Goal: Task Accomplishment & Management: Use online tool/utility

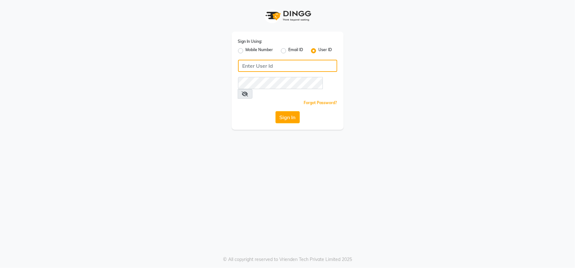
type input "emporiosalon"
click at [284, 114] on div "Sign In" at bounding box center [287, 117] width 99 height 12
click at [283, 112] on button "Sign In" at bounding box center [287, 117] width 24 height 12
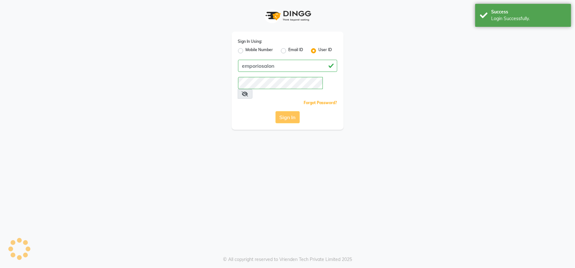
click at [287, 111] on div "Sign In" at bounding box center [287, 117] width 99 height 12
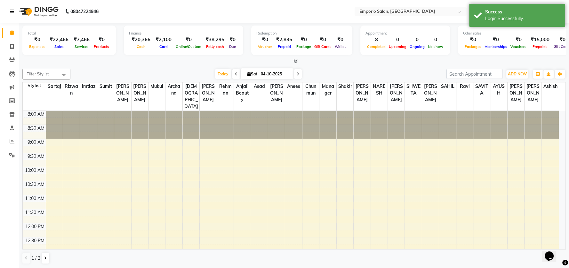
click at [12, 9] on icon at bounding box center [12, 11] width 4 height 4
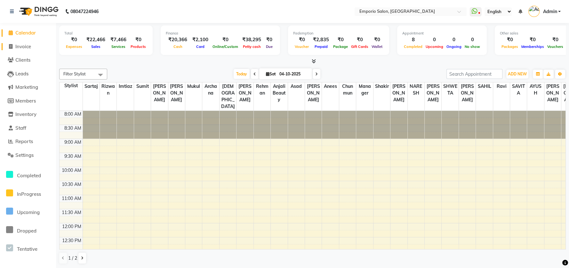
click at [30, 46] on span "Invoice" at bounding box center [23, 46] width 16 height 6
select select "service"
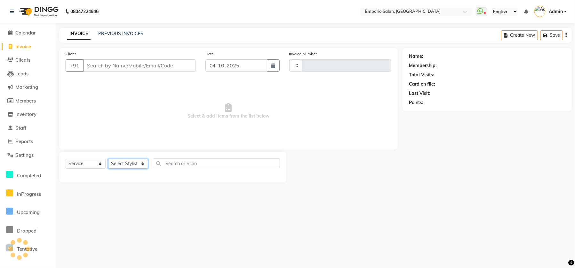
click at [130, 162] on select "Select Stylist" at bounding box center [128, 164] width 40 height 10
type input "5977"
select select "6332"
click at [139, 165] on select "Select Stylist" at bounding box center [128, 164] width 40 height 10
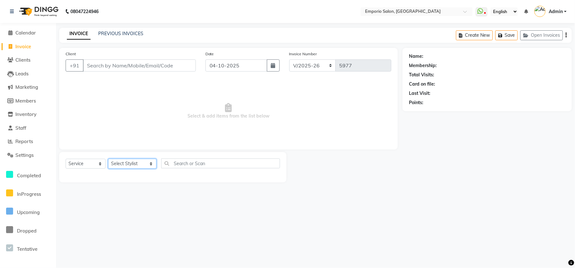
select select "53535"
click at [108, 159] on select "Select Stylist [PERSON_NAME] beauty Archana [PERSON_NAME] [PERSON_NAME] [PERSON…" at bounding box center [132, 164] width 48 height 10
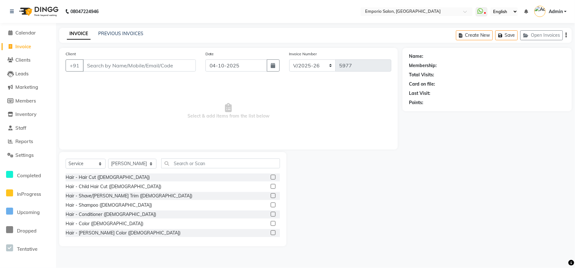
click at [236, 130] on span "Select & add items from the list below" at bounding box center [229, 111] width 326 height 64
drag, startPoint x: 170, startPoint y: 160, endPoint x: 138, endPoint y: 173, distance: 34.4
click at [169, 161] on input "text" at bounding box center [220, 164] width 119 height 10
click at [170, 165] on input "text" at bounding box center [220, 164] width 119 height 10
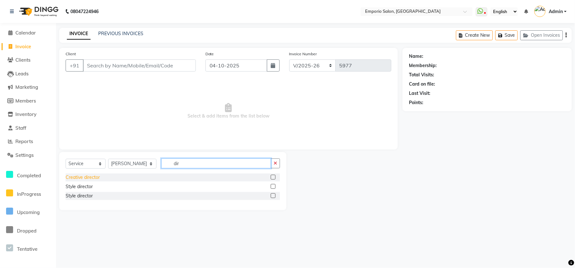
type input "dir"
click at [83, 177] on div "Creative director" at bounding box center [83, 177] width 34 height 7
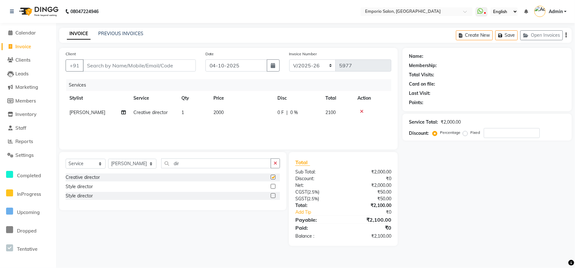
checkbox input "false"
click at [269, 114] on td "2000" at bounding box center [241, 113] width 64 height 14
select select "53535"
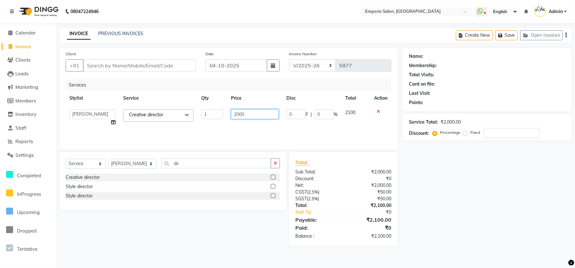
click at [269, 114] on input "2000" at bounding box center [255, 114] width 48 height 10
type input "2"
type input "1500"
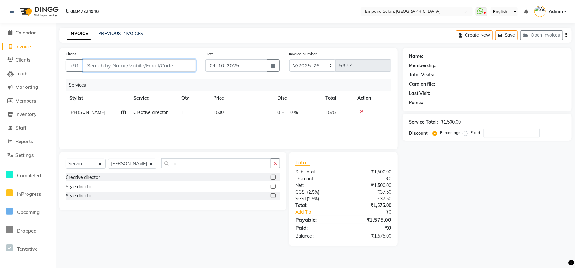
click at [163, 65] on input "Client" at bounding box center [139, 65] width 113 height 12
type input "9"
type input "0"
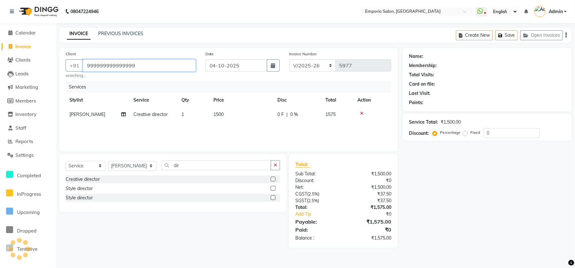
type input "999999999999999"
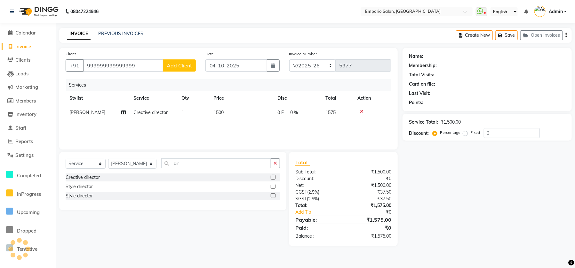
click at [424, 195] on div "Name: Membership: Total Visits: Card on file: Last Visit: Points: Service Total…" at bounding box center [489, 147] width 174 height 198
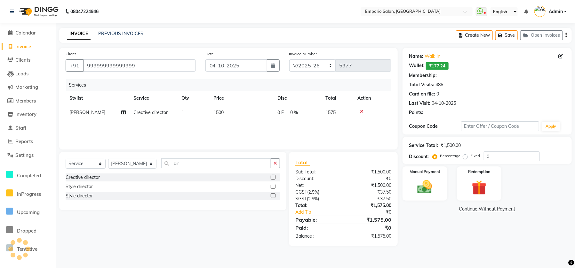
click at [422, 162] on div "Discount: Percentage Fixed 0" at bounding box center [487, 157] width 156 height 10
select select "1: Object"
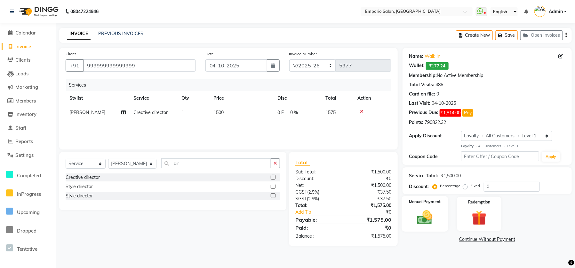
drag, startPoint x: 427, startPoint y: 205, endPoint x: 431, endPoint y: 214, distance: 9.2
click at [428, 207] on div "Manual Payment" at bounding box center [424, 213] width 46 height 35
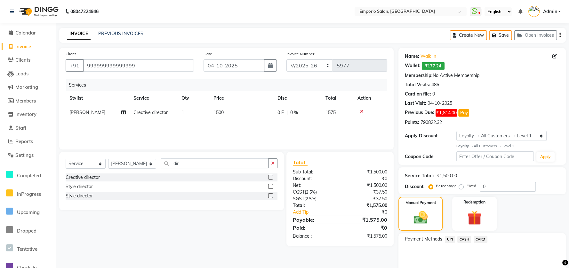
click at [463, 240] on span "CASH" at bounding box center [464, 239] width 14 height 7
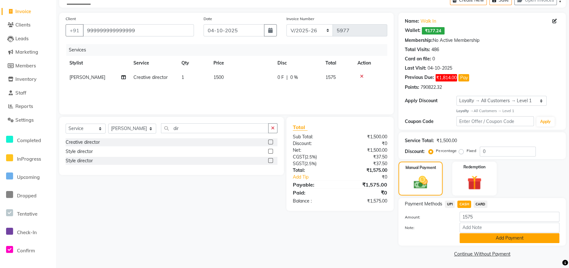
click at [465, 242] on button "Add Payment" at bounding box center [509, 238] width 100 height 10
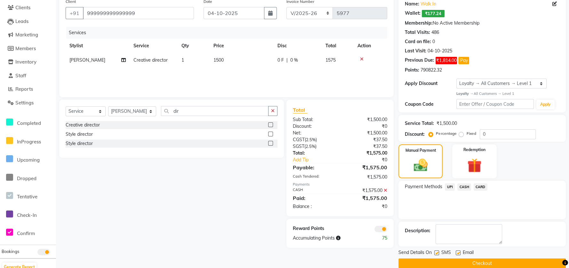
scroll to position [62, 0]
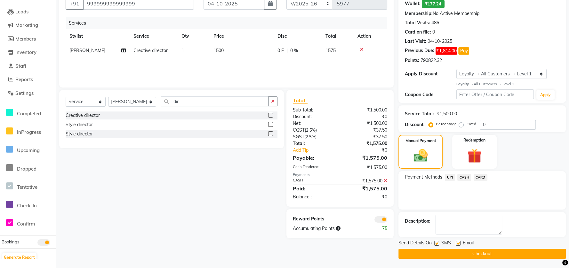
click at [465, 256] on button "Checkout" at bounding box center [481, 254] width 167 height 10
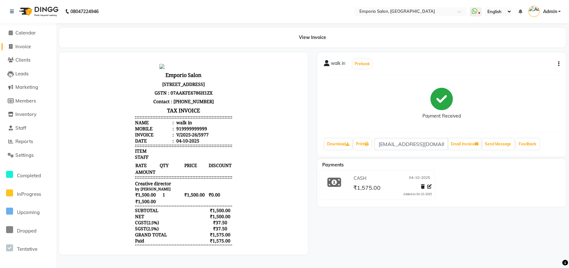
click at [20, 47] on span "Invoice" at bounding box center [23, 46] width 16 height 6
select select "service"
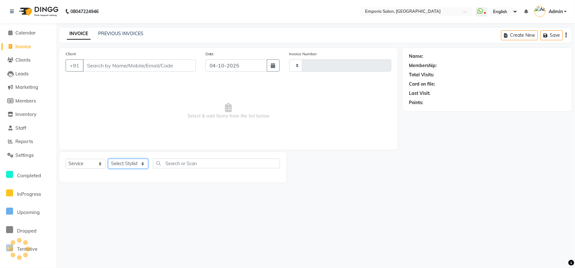
click at [135, 161] on select "Select Stylist" at bounding box center [128, 164] width 40 height 10
type input "5978"
select select "6332"
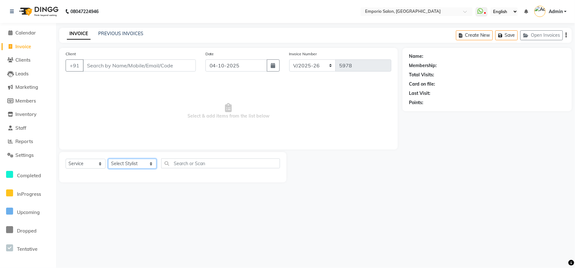
select select "47504"
click at [108, 159] on select "Select Stylist [PERSON_NAME] beauty Archana [PERSON_NAME] [PERSON_NAME] [PERSON…" at bounding box center [132, 164] width 48 height 10
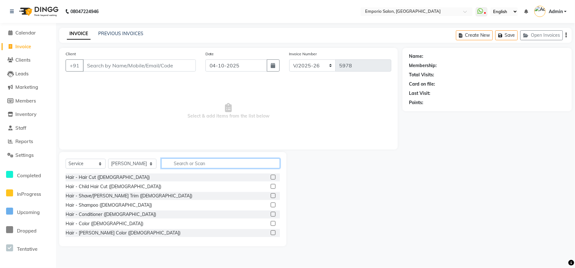
click at [185, 164] on input "text" at bounding box center [220, 164] width 119 height 10
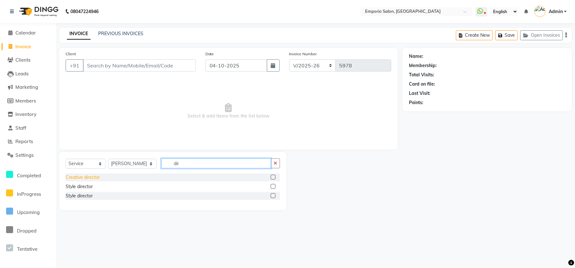
type input "dir"
click at [76, 180] on div "Creative director" at bounding box center [83, 177] width 34 height 7
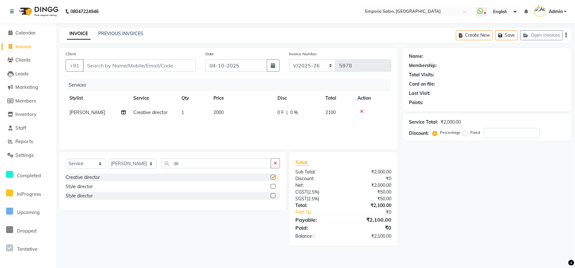
checkbox input "false"
click at [153, 71] on input "Client" at bounding box center [139, 65] width 113 height 12
type input "9"
type input "0"
type input "999999999999999999"
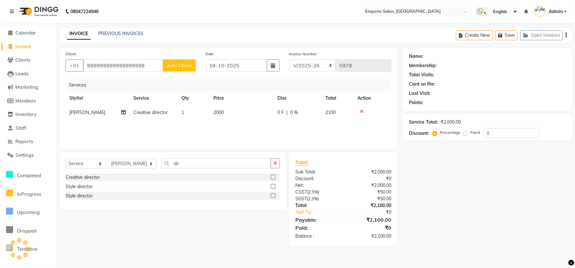
select select "1: Object"
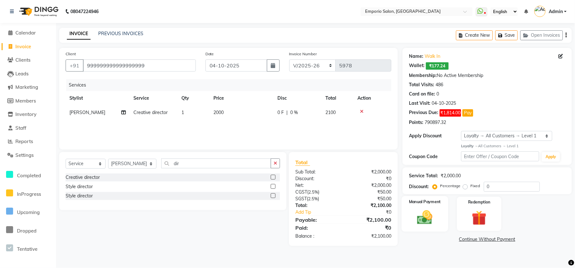
click at [430, 218] on img at bounding box center [424, 218] width 25 height 18
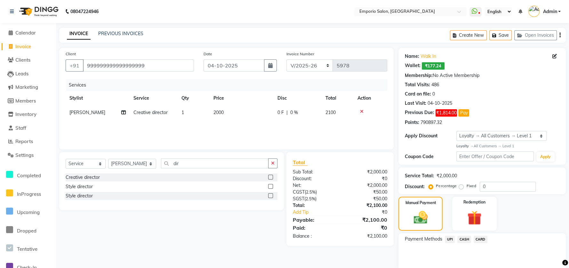
click at [461, 238] on span "CASH" at bounding box center [464, 239] width 14 height 7
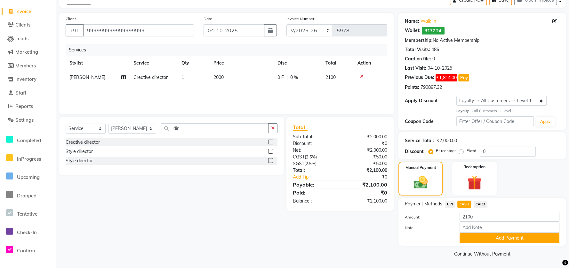
click at [447, 200] on div "Payment Methods UPI CASH CARD Amount: 2100 Note: Add Payment" at bounding box center [481, 222] width 167 height 48
click at [447, 205] on span "UPI" at bounding box center [450, 204] width 10 height 7
click at [462, 204] on span "CASH" at bounding box center [464, 204] width 14 height 7
click at [484, 203] on span "CARD" at bounding box center [480, 204] width 14 height 7
click at [474, 241] on button "Add Payment" at bounding box center [509, 238] width 100 height 10
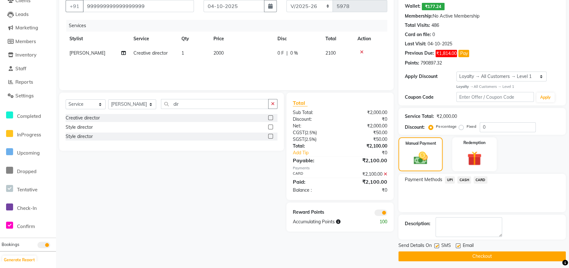
scroll to position [62, 0]
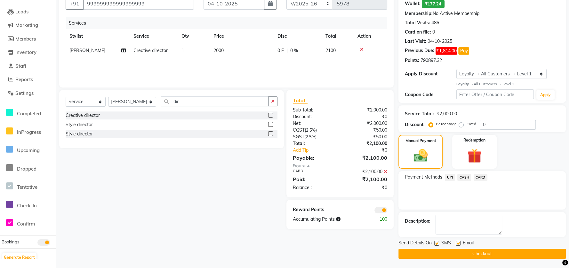
click at [435, 258] on button "Checkout" at bounding box center [481, 254] width 167 height 10
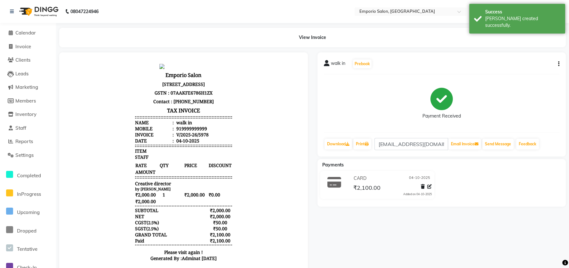
click at [24, 29] on li "Calendar" at bounding box center [28, 33] width 56 height 14
click at [25, 32] on span "Calendar" at bounding box center [25, 33] width 20 height 6
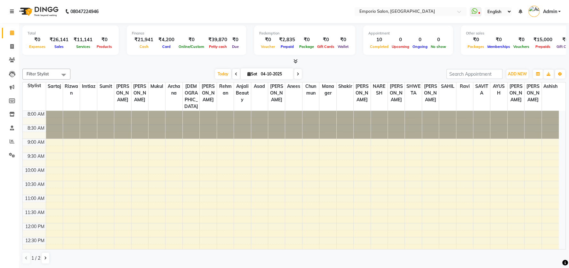
click at [10, 12] on icon at bounding box center [12, 11] width 4 height 4
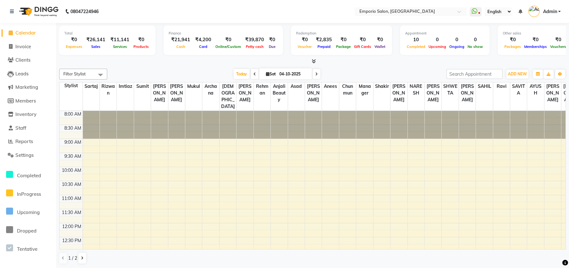
click at [30, 39] on li "Calendar" at bounding box center [28, 33] width 56 height 14
click at [29, 44] on span "Invoice" at bounding box center [23, 46] width 16 height 6
select select "service"
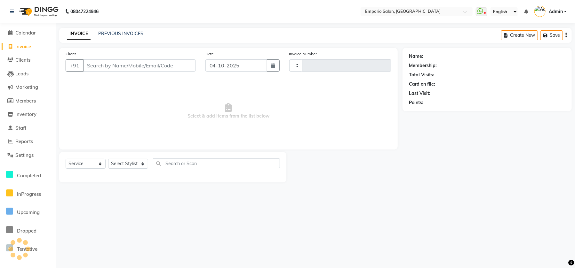
type input "5981"
select select "6332"
click at [129, 165] on select "Select Stylist" at bounding box center [128, 164] width 40 height 10
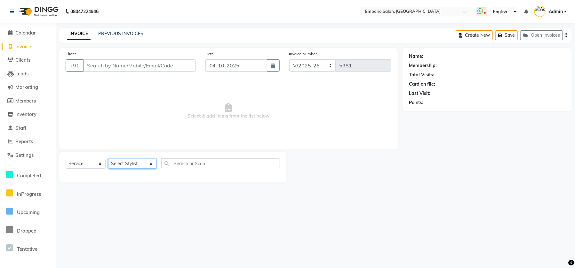
select select "53535"
click at [108, 159] on select "Select Stylist [PERSON_NAME] beauty Archana [PERSON_NAME] [PERSON_NAME] [PERSON…" at bounding box center [132, 164] width 48 height 10
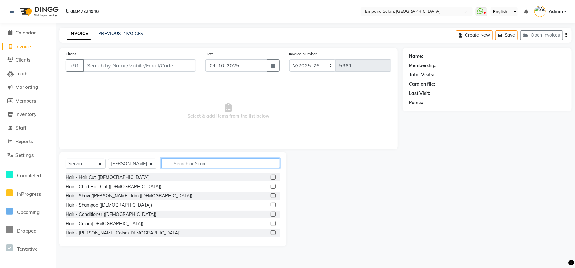
click at [166, 161] on input "text" at bounding box center [220, 164] width 119 height 10
type input "b"
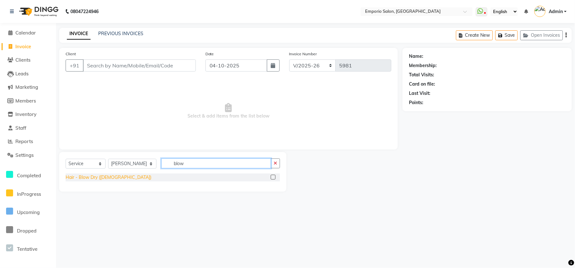
type input "blow"
click at [88, 178] on div "Hair - Blow Dry ([DEMOGRAPHIC_DATA])" at bounding box center [109, 177] width 86 height 7
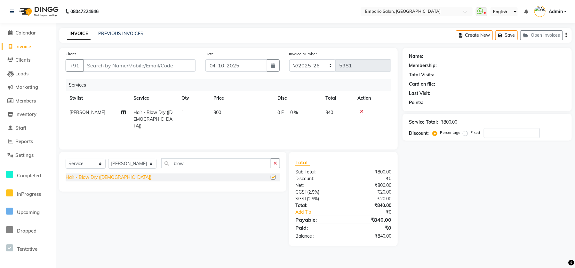
checkbox input "false"
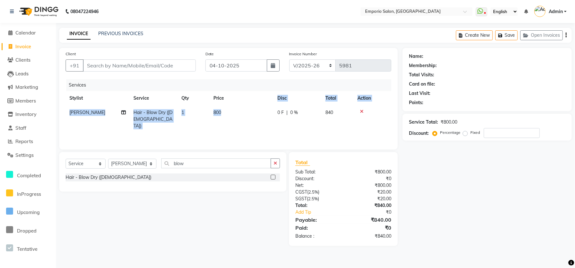
click at [270, 105] on table "Stylist Service Qty Price Disc Total Action Sam Hair - Blow Dry (Female) 1 800 …" at bounding box center [229, 112] width 326 height 42
click at [265, 111] on td "800" at bounding box center [241, 120] width 64 height 28
select select "53535"
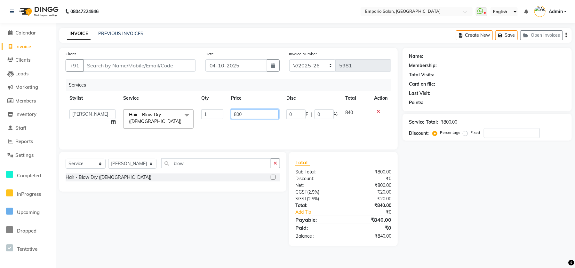
click at [265, 112] on input "800" at bounding box center [255, 114] width 48 height 10
type input "8"
type input "1500"
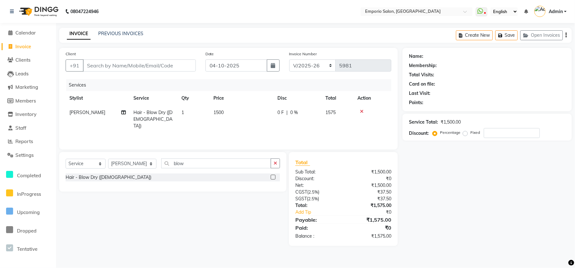
drag, startPoint x: 394, startPoint y: 145, endPoint x: 391, endPoint y: 143, distance: 3.3
click at [392, 144] on div "Client +91 Date 04-10-2025 Invoice Number EMP/2025-26 V/2025 V/2025-26 5981 Ser…" at bounding box center [228, 99] width 338 height 102
click at [161, 70] on div "Client +91" at bounding box center [131, 64] width 140 height 26
click at [161, 70] on input "Client" at bounding box center [139, 65] width 113 height 12
type input "9"
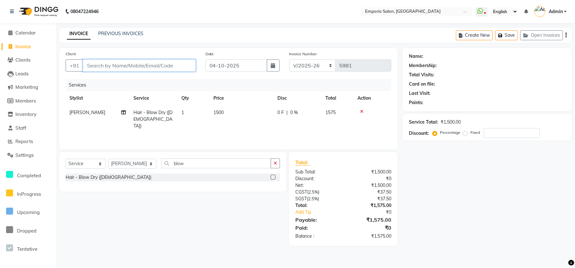
type input "0"
click at [167, 79] on div "Client +91 9 Date 04-10-2025 Invoice Number EMP/2025-26 V/2025 V/2025-26 5981 S…" at bounding box center [228, 99] width 338 height 102
click at [168, 63] on input "99" at bounding box center [139, 65] width 113 height 12
type input "99999999999999"
click at [426, 184] on div "Name: Membership: Total Visits: Card on file: Last Visit: Points: Service Total…" at bounding box center [489, 147] width 174 height 198
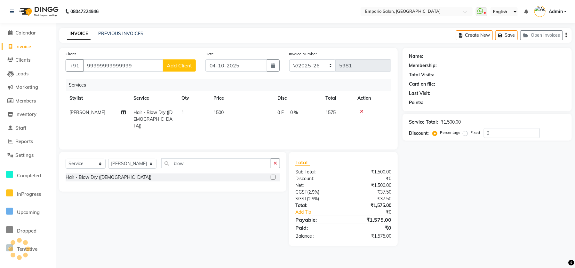
click at [422, 179] on div "Name: Membership: Total Visits: Card on file: Last Visit: Points: Service Total…" at bounding box center [489, 147] width 174 height 198
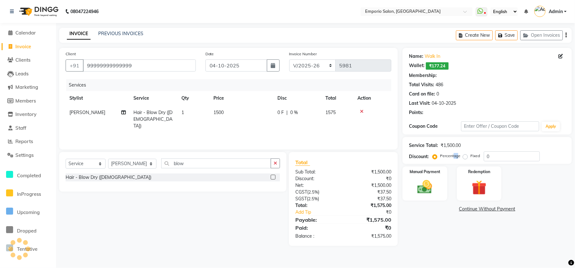
drag, startPoint x: 456, startPoint y: 185, endPoint x: 450, endPoint y: 185, distance: 5.8
click at [451, 185] on div "Name: Walk In Wallet: ₹177.24 Membership: Total Visits: 486 Card on file: 0 Las…" at bounding box center [489, 147] width 174 height 198
select select "1: Object"
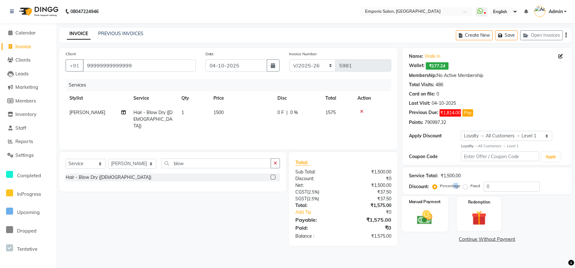
click at [426, 217] on img at bounding box center [424, 218] width 25 height 18
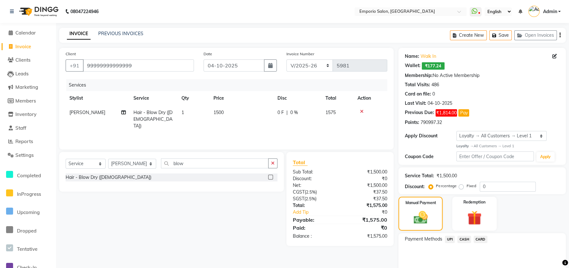
click at [463, 242] on span "CASH" at bounding box center [464, 239] width 14 height 7
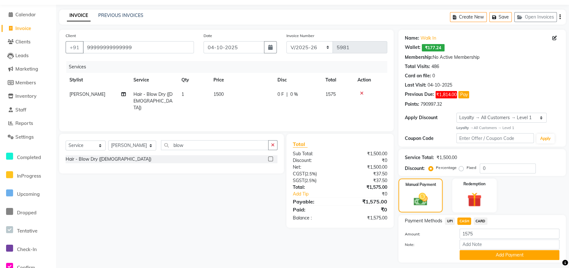
scroll to position [35, 0]
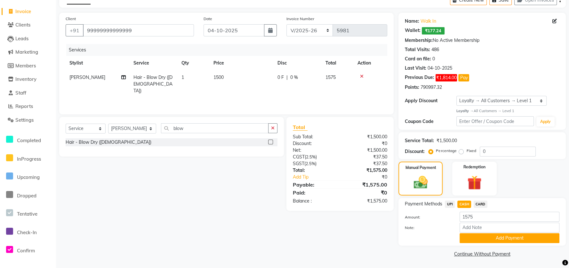
click at [463, 243] on div "Payment Methods UPI CASH CARD Amount: 1575 Note: Add Payment" at bounding box center [481, 222] width 167 height 48
click at [463, 239] on button "Add Payment" at bounding box center [509, 238] width 100 height 10
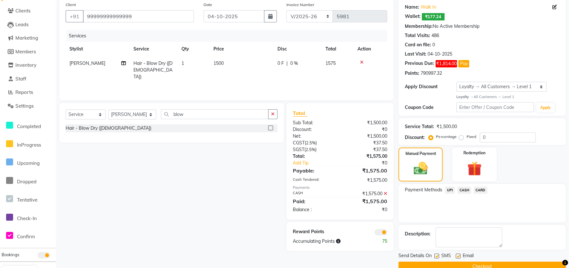
scroll to position [62, 0]
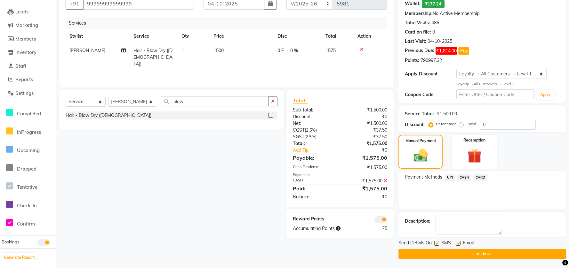
click at [461, 254] on button "Checkout" at bounding box center [481, 254] width 167 height 10
